Goal: Task Accomplishment & Management: Manage account settings

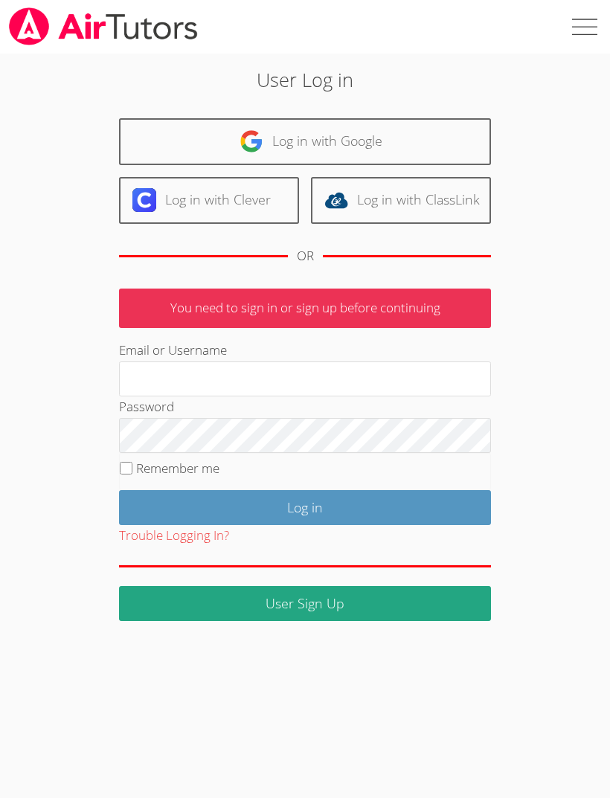
click at [418, 135] on link "Log in with Google" at bounding box center [305, 141] width 372 height 47
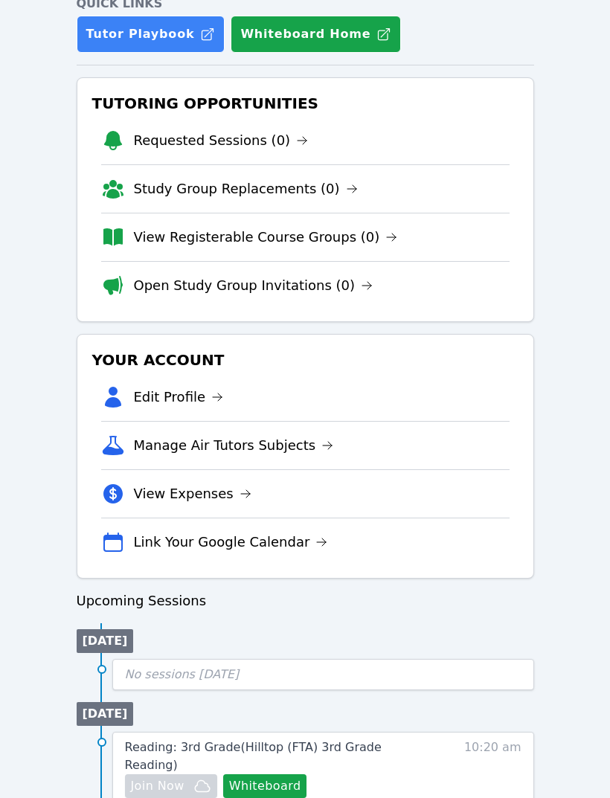
scroll to position [105, 0]
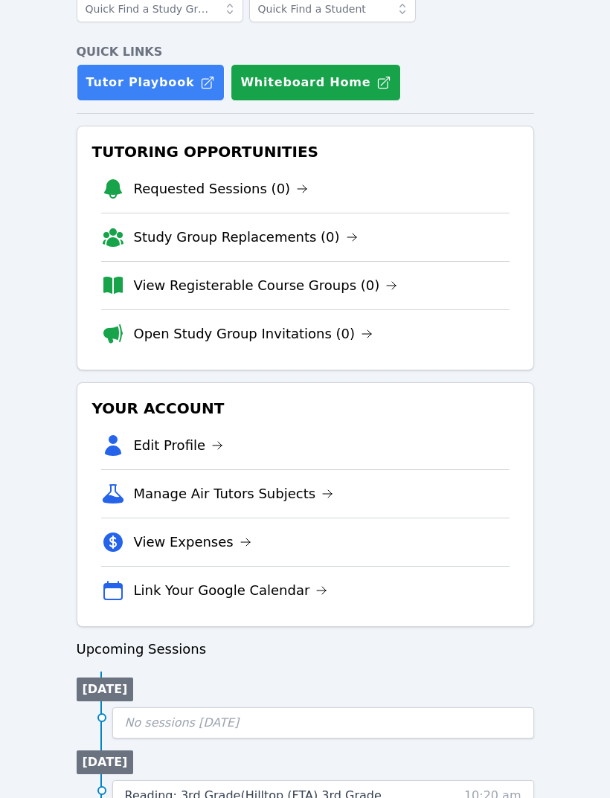
click at [193, 432] on li "Edit Profile" at bounding box center [305, 446] width 408 height 48
click at [196, 454] on link "Edit Profile" at bounding box center [179, 446] width 90 height 21
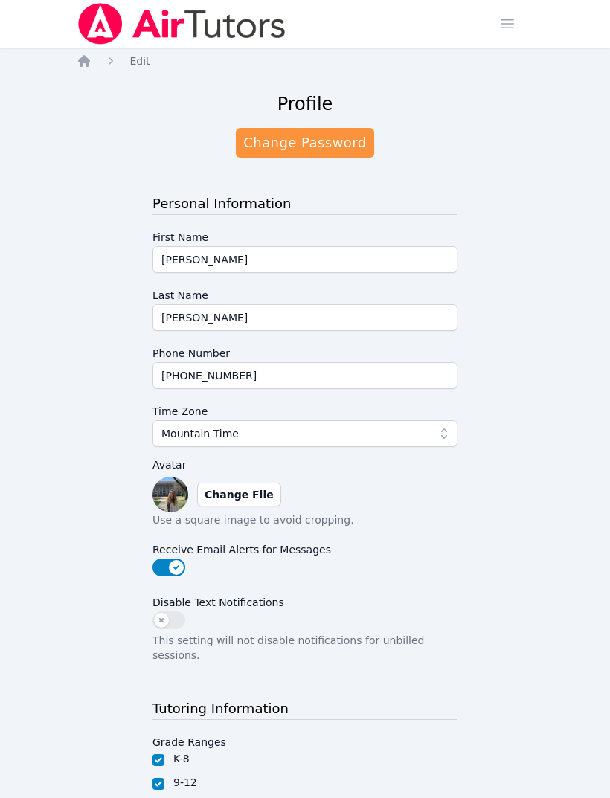
click at [90, 65] on icon "Breadcrumb" at bounding box center [84, 61] width 15 height 15
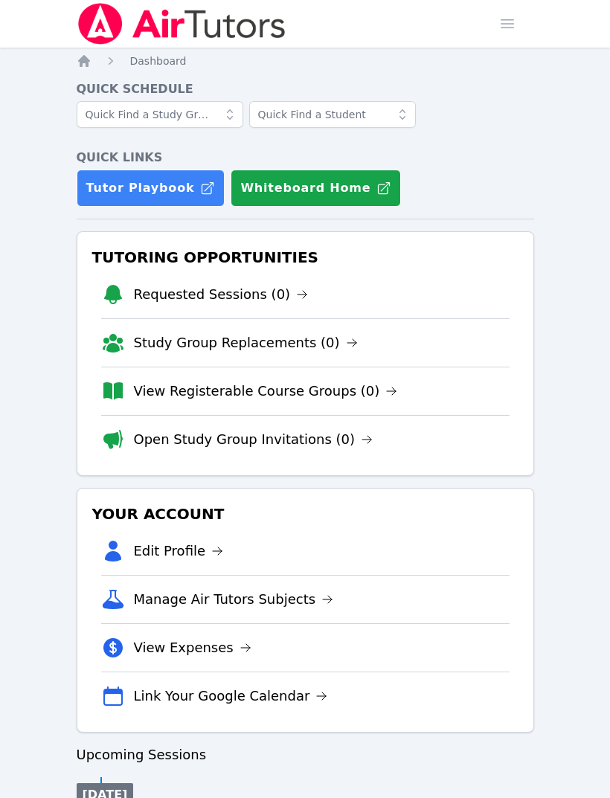
click at [500, 24] on span "button" at bounding box center [507, 23] width 33 height 33
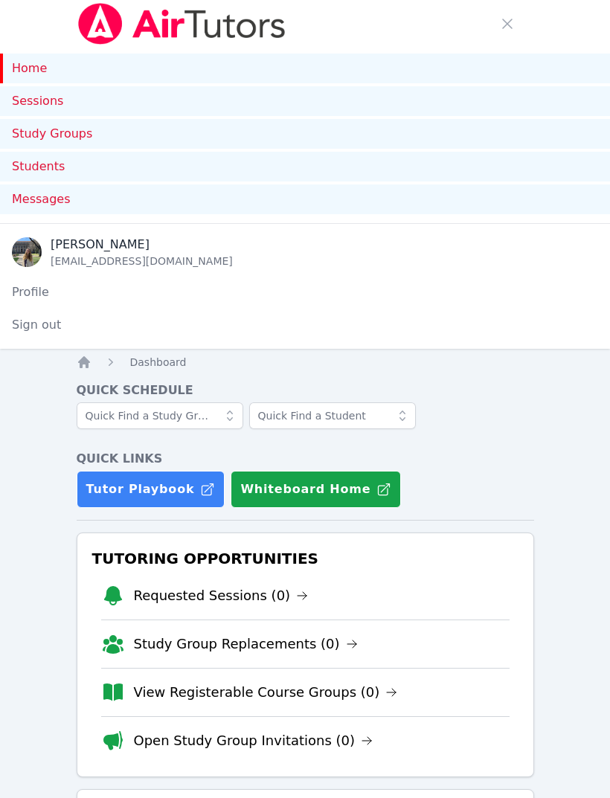
click at [498, 26] on span "button" at bounding box center [507, 23] width 33 height 33
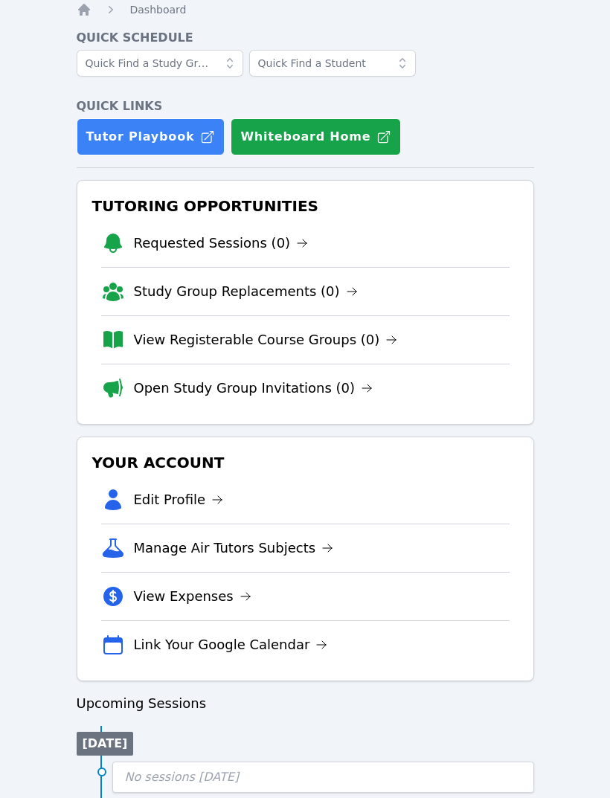
scroll to position [108, 0]
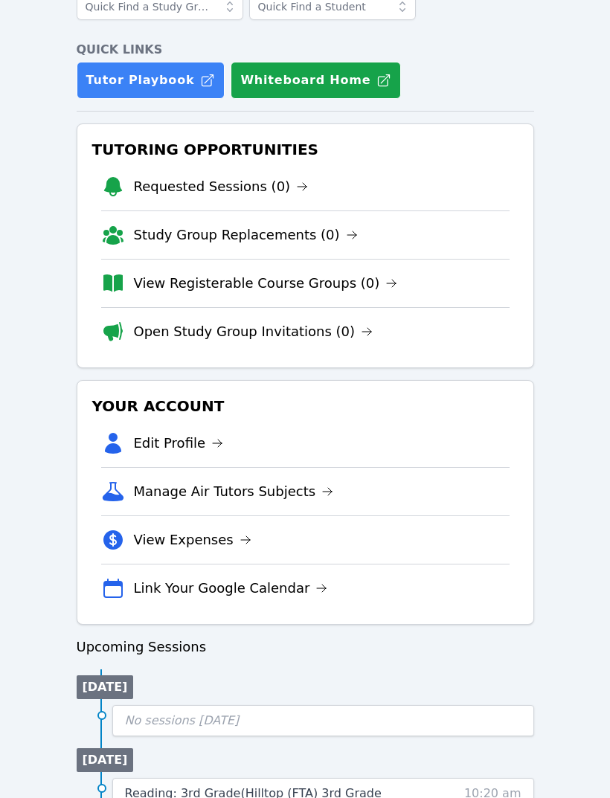
click at [266, 477] on li "Manage Air Tutors Subjects" at bounding box center [305, 491] width 408 height 48
click at [290, 491] on link "Manage Air Tutors Subjects" at bounding box center [234, 491] width 200 height 21
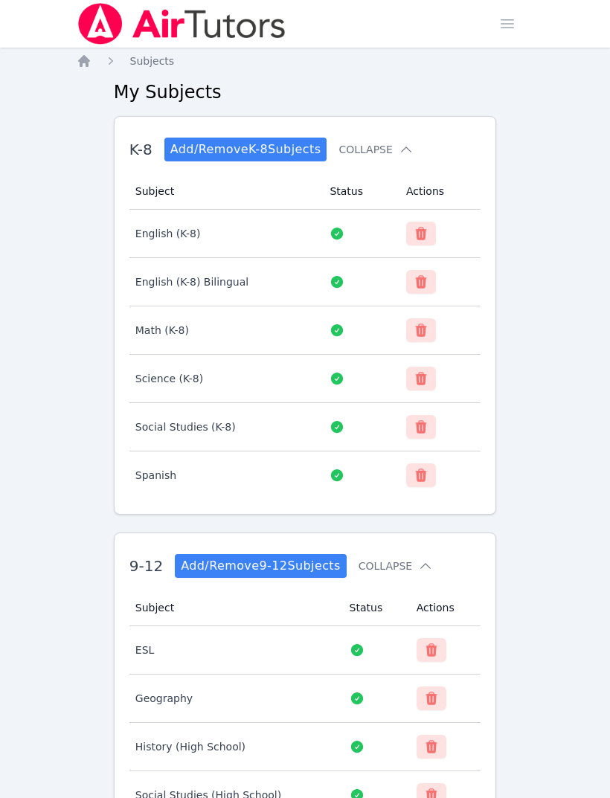
click at [85, 61] on icon "Breadcrumb" at bounding box center [84, 61] width 12 height 12
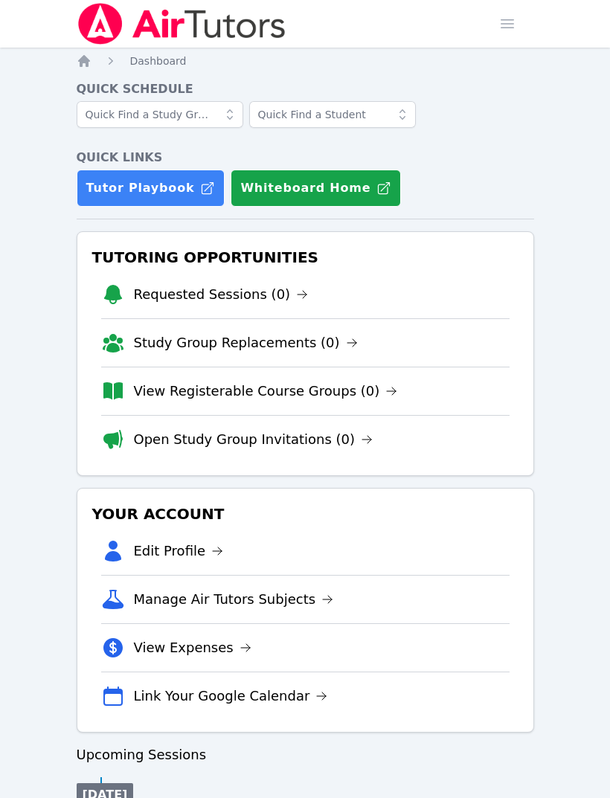
click at [511, 21] on span "button" at bounding box center [507, 23] width 33 height 33
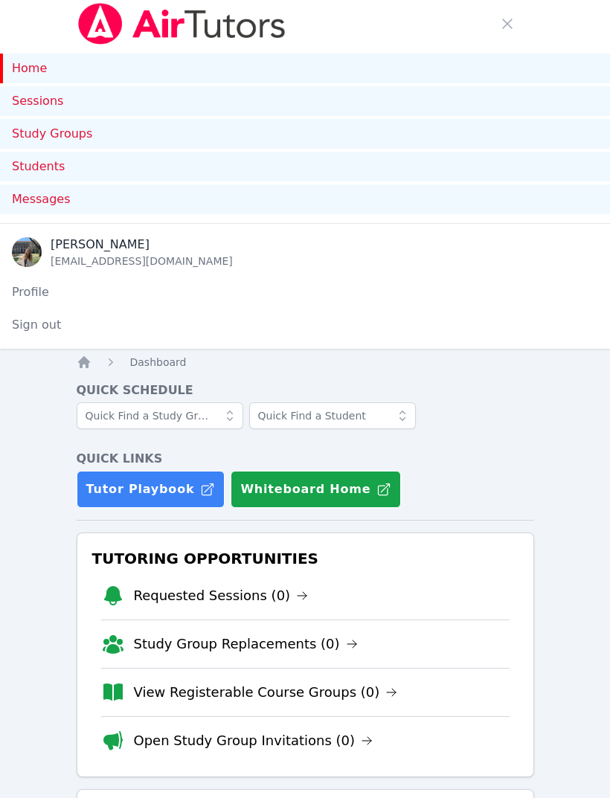
click at [30, 68] on link "Home" at bounding box center [305, 69] width 610 height 30
click at [505, 22] on span "button" at bounding box center [507, 23] width 33 height 33
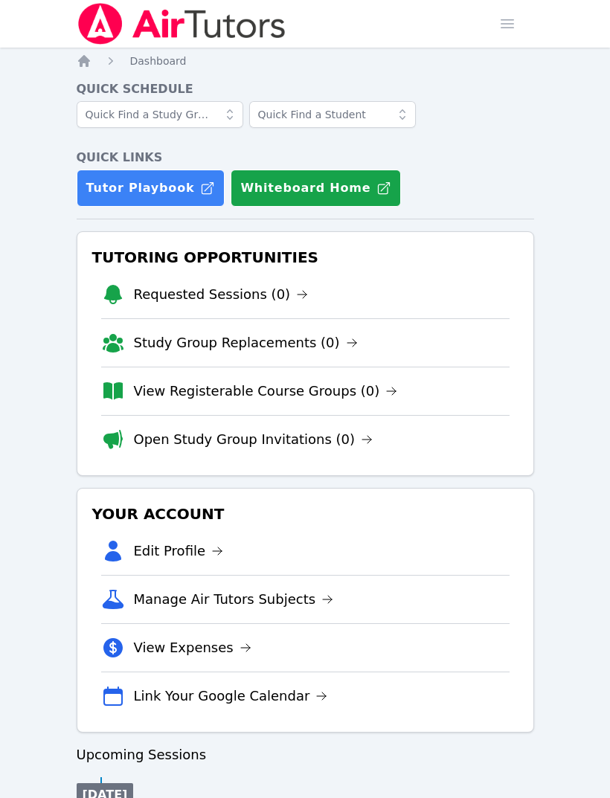
click at [266, 699] on link "Link Your Google Calendar" at bounding box center [231, 696] width 194 height 21
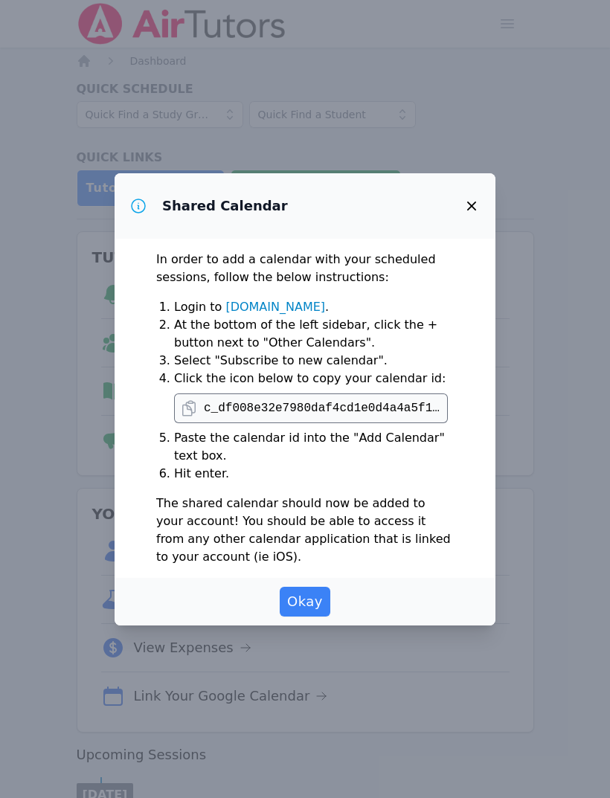
click at [470, 207] on icon "button" at bounding box center [471, 205] width 9 height 9
